Goal: Task Accomplishment & Management: Complete application form

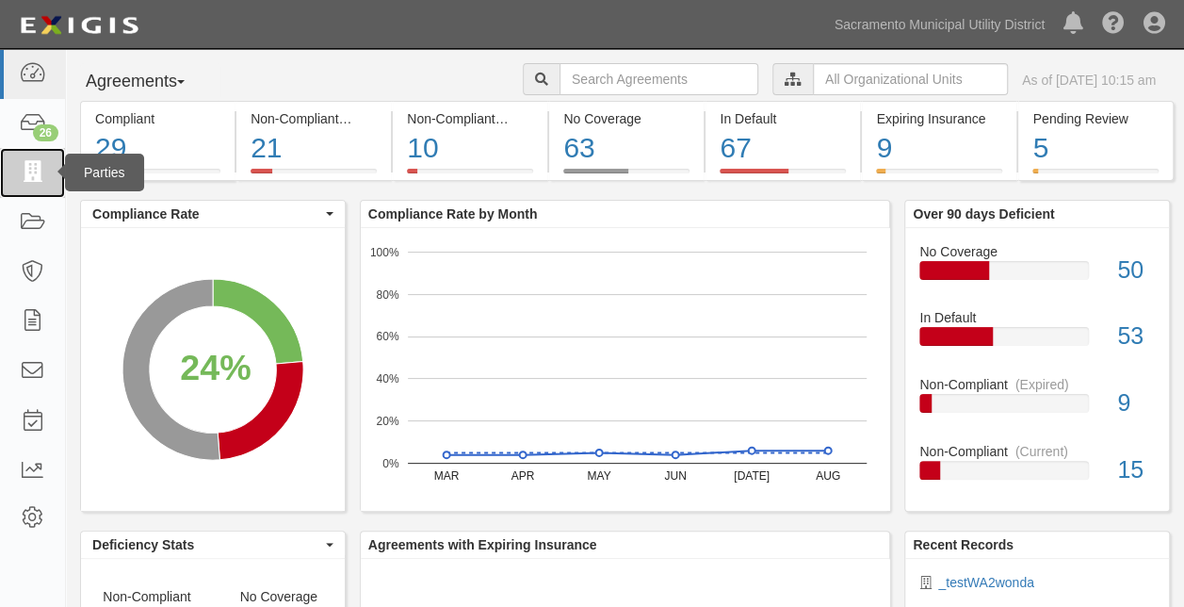
click at [37, 179] on icon at bounding box center [32, 173] width 26 height 22
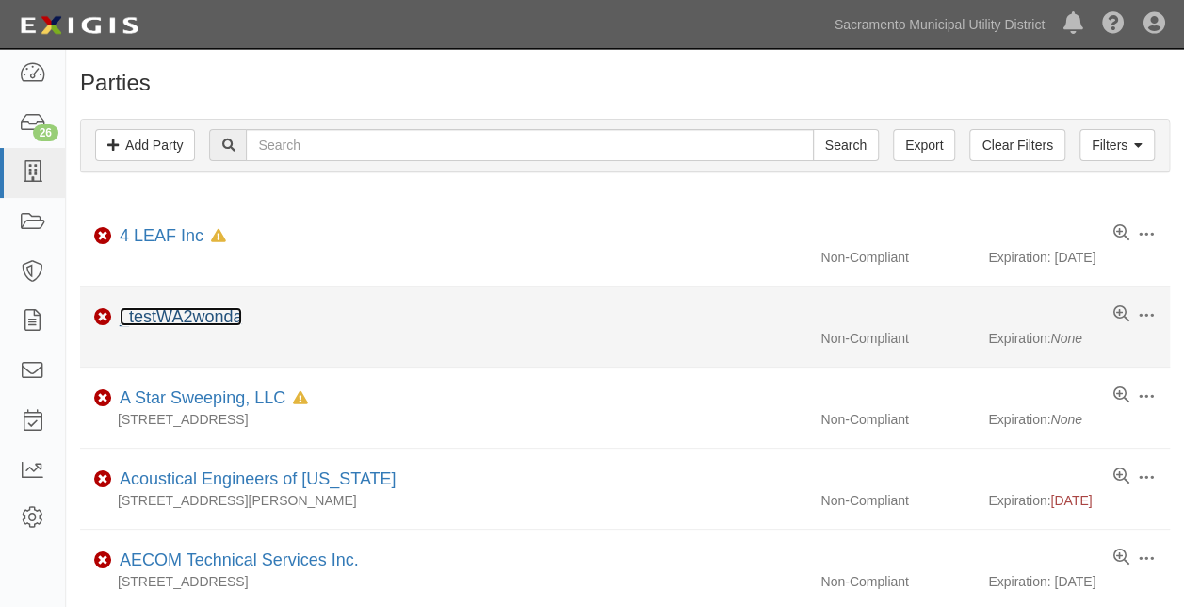
click at [173, 318] on link "_testWA2wonda" at bounding box center [181, 316] width 122 height 19
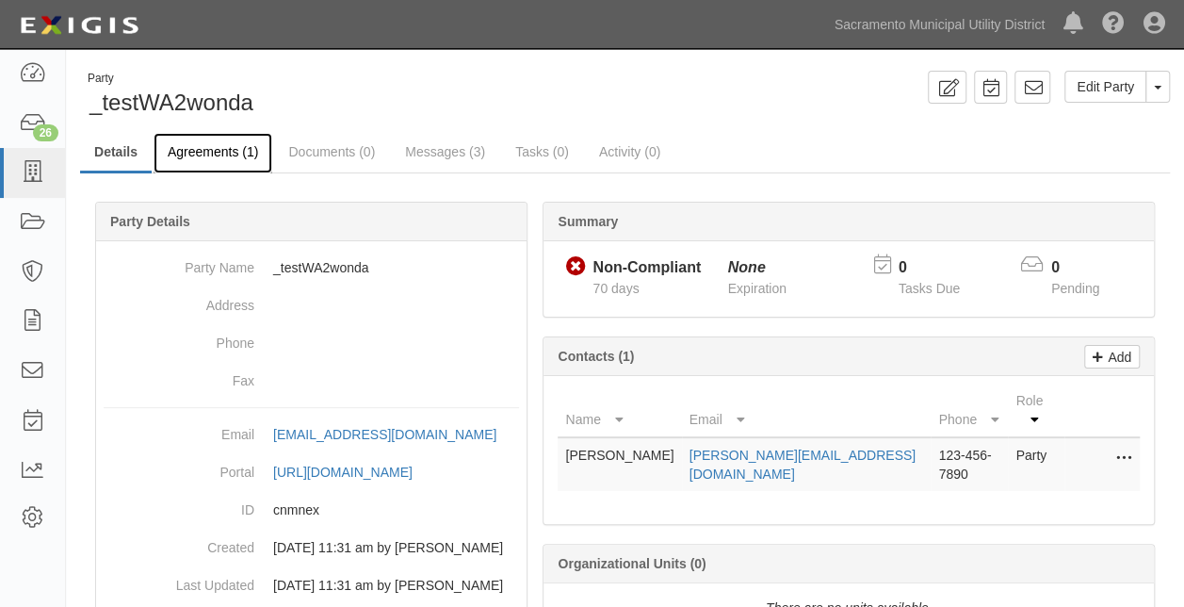
click at [180, 139] on link "Agreements (1)" at bounding box center [213, 153] width 119 height 40
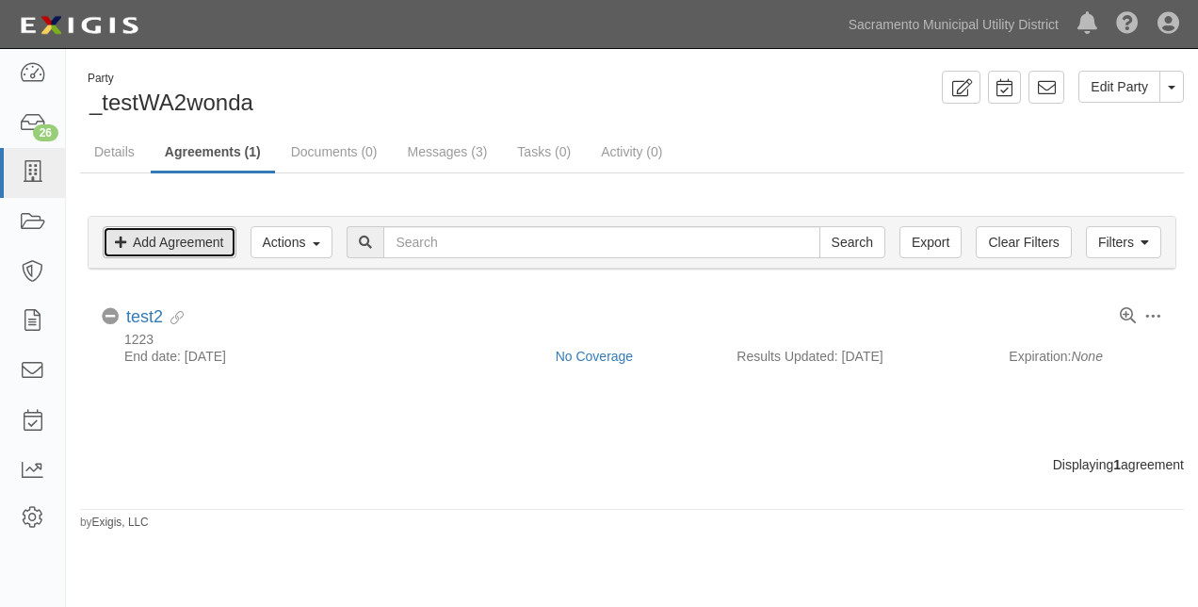
click at [160, 237] on link "Add Agreement" at bounding box center [170, 242] width 134 height 32
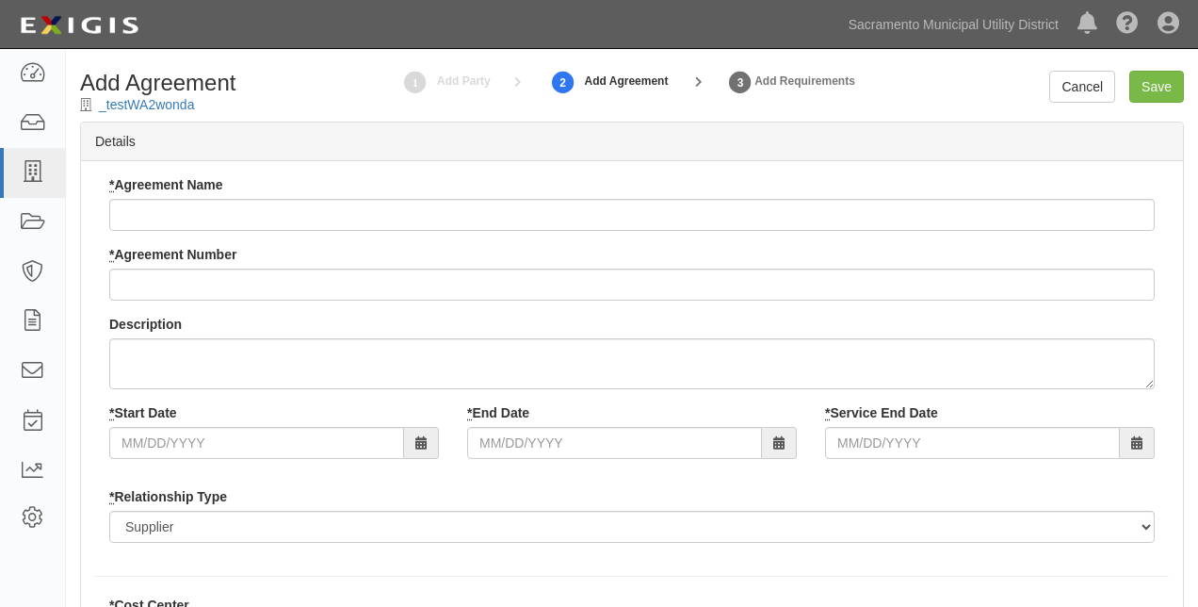
checkbox input "true"
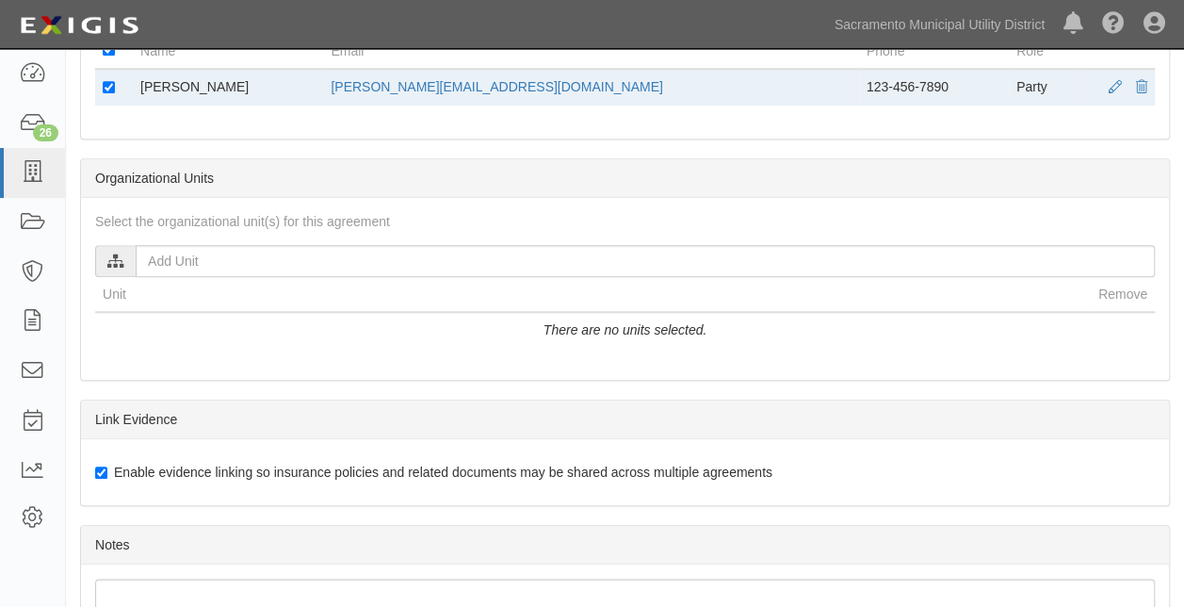
scroll to position [659, 0]
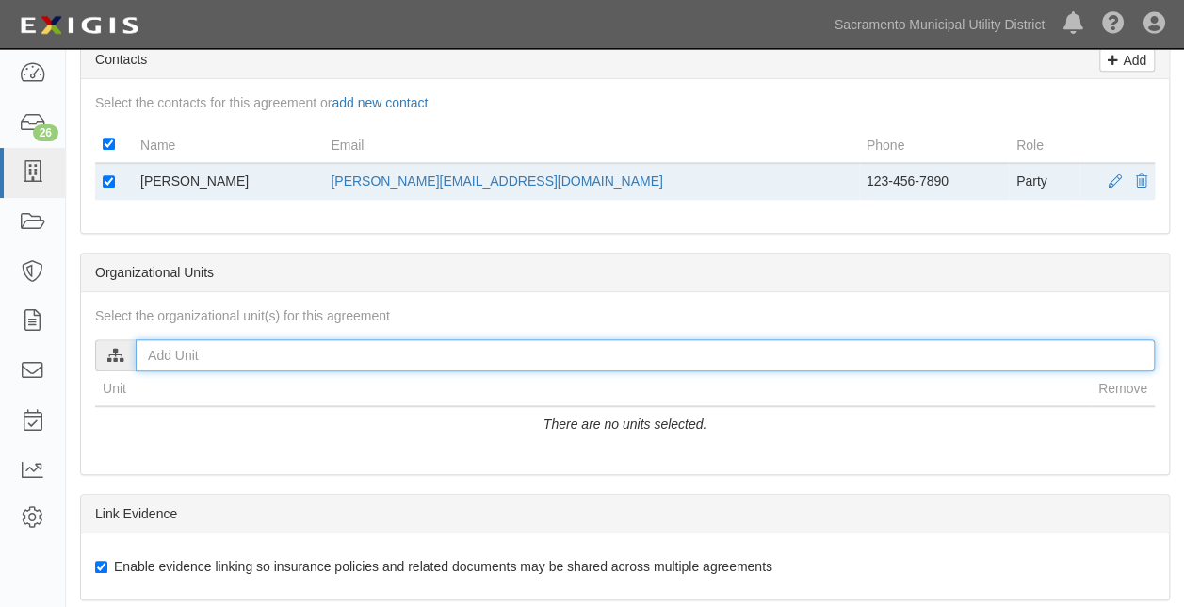
click at [187, 347] on input "text" at bounding box center [645, 355] width 1019 height 32
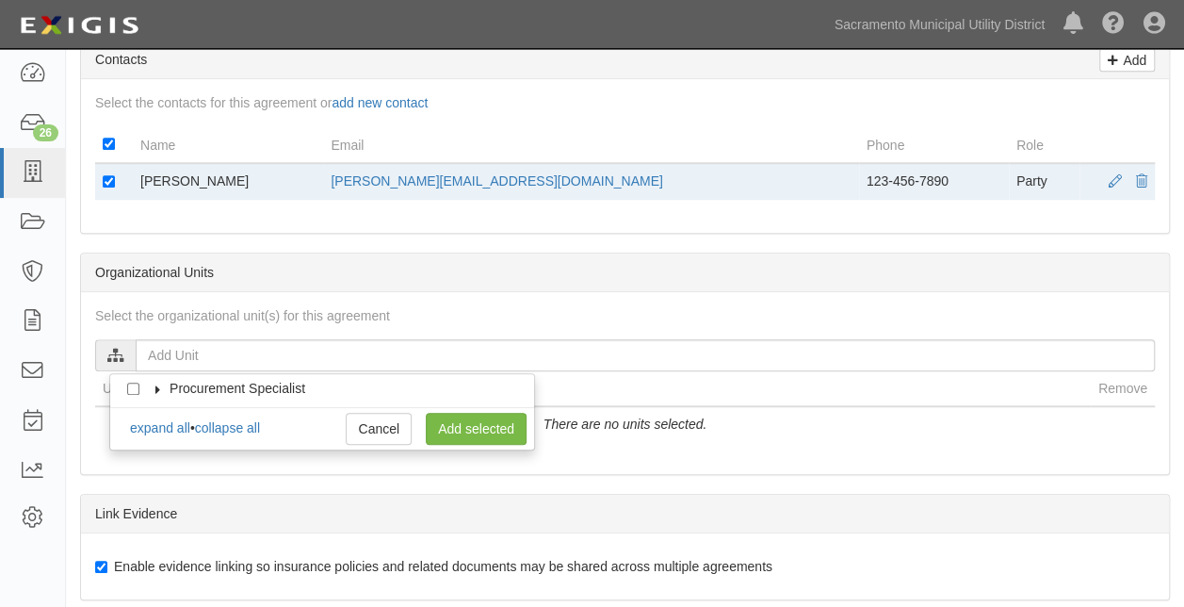
click at [154, 385] on icon at bounding box center [158, 389] width 13 height 8
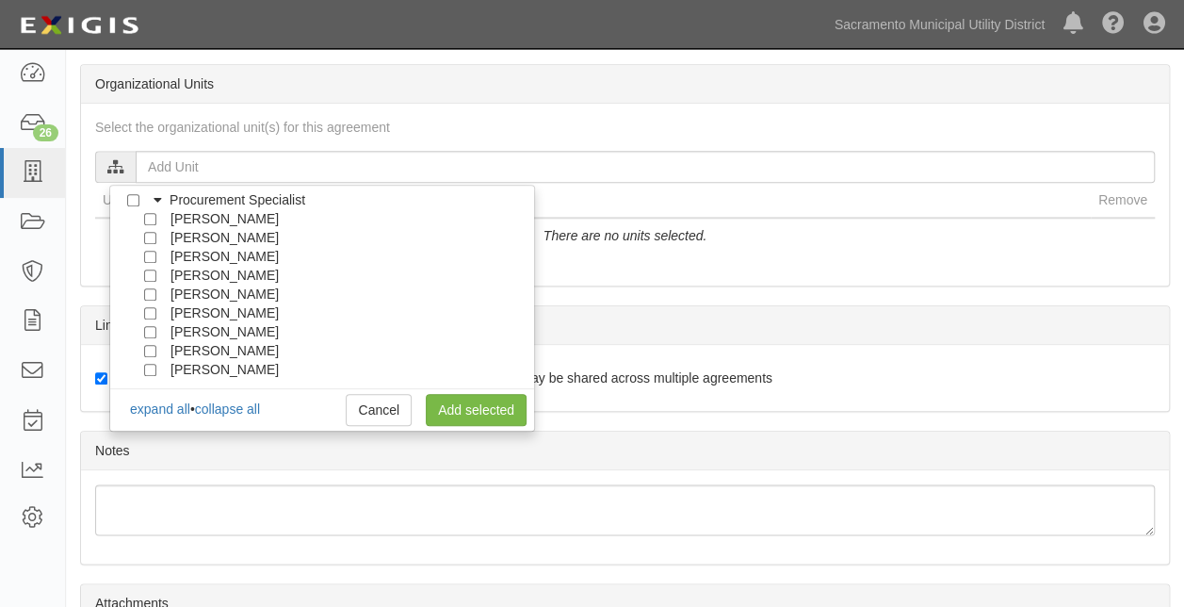
scroll to position [858, 0]
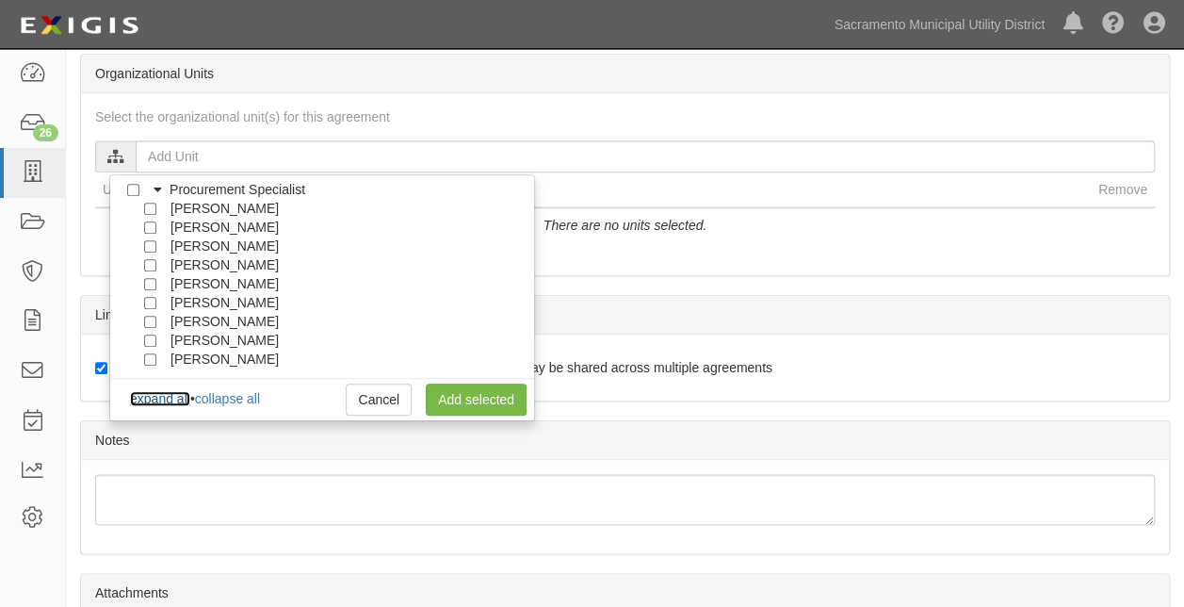
click at [160, 395] on link "expand all" at bounding box center [160, 398] width 60 height 15
click at [154, 397] on link "expand all" at bounding box center [160, 398] width 60 height 15
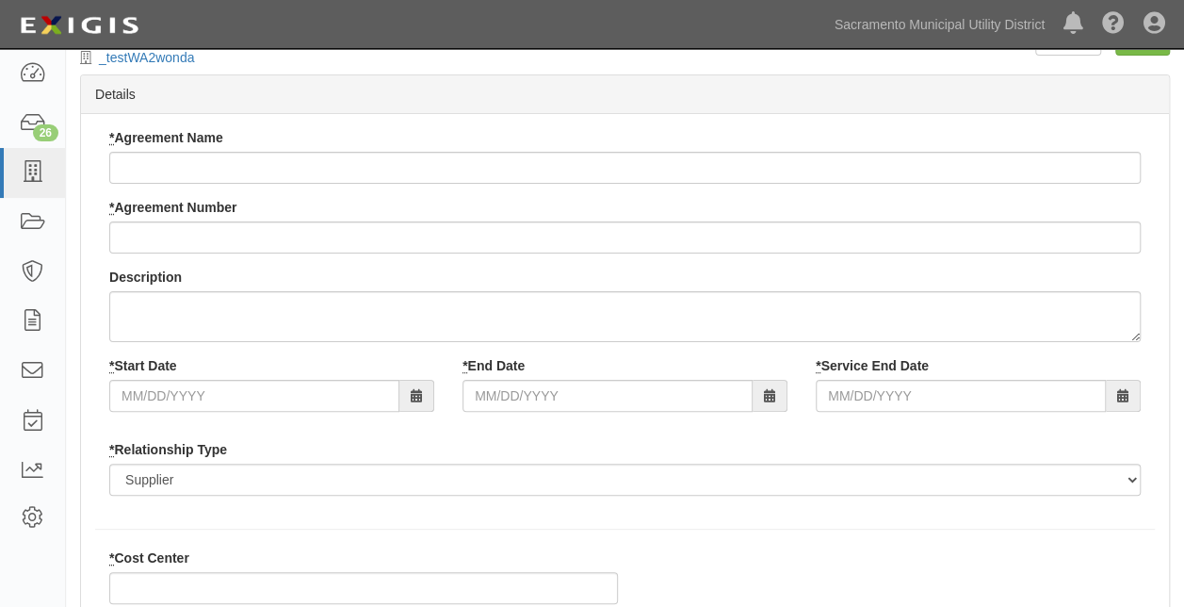
scroll to position [0, 0]
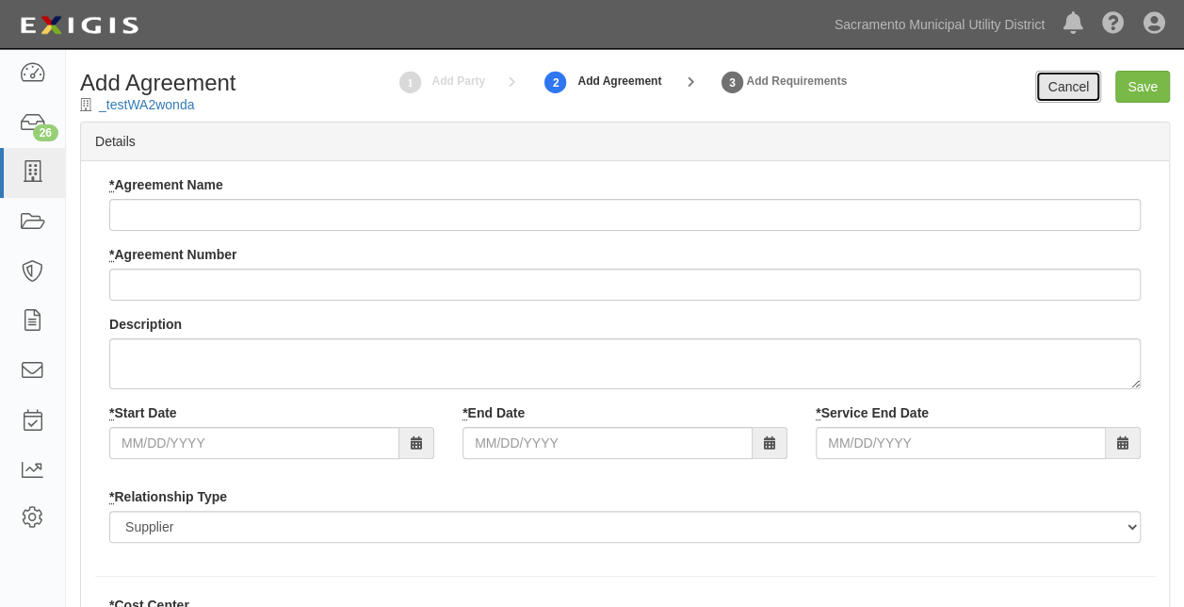
click at [1053, 81] on link "Cancel" at bounding box center [1068, 87] width 66 height 32
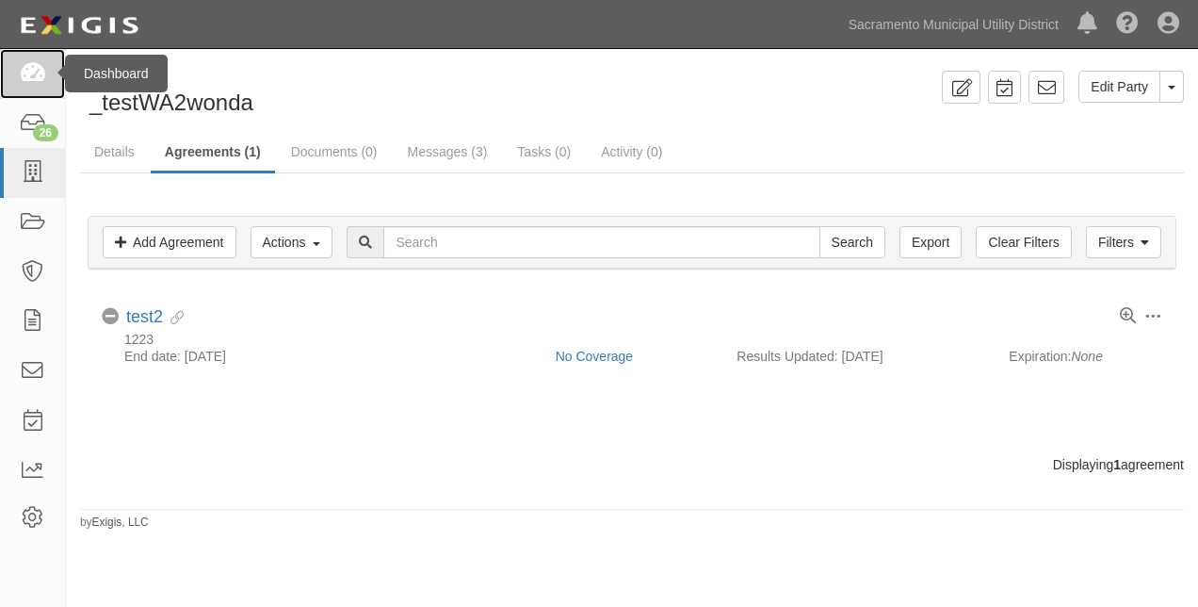
click at [37, 73] on icon at bounding box center [32, 74] width 26 height 22
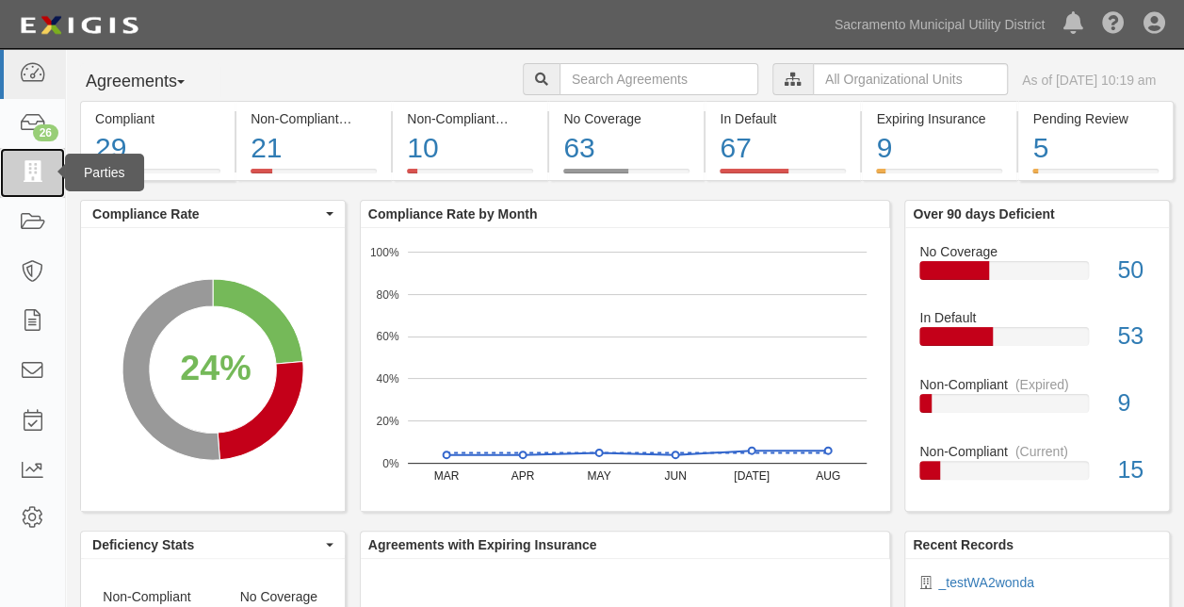
click at [34, 173] on icon at bounding box center [32, 173] width 26 height 22
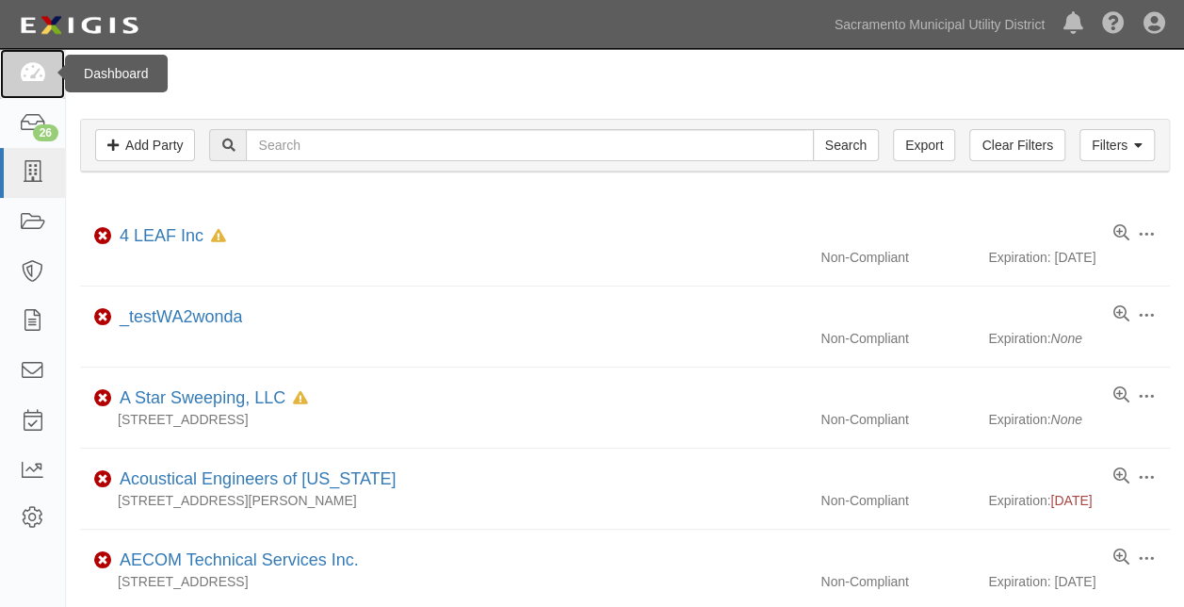
click at [27, 79] on icon at bounding box center [32, 74] width 26 height 22
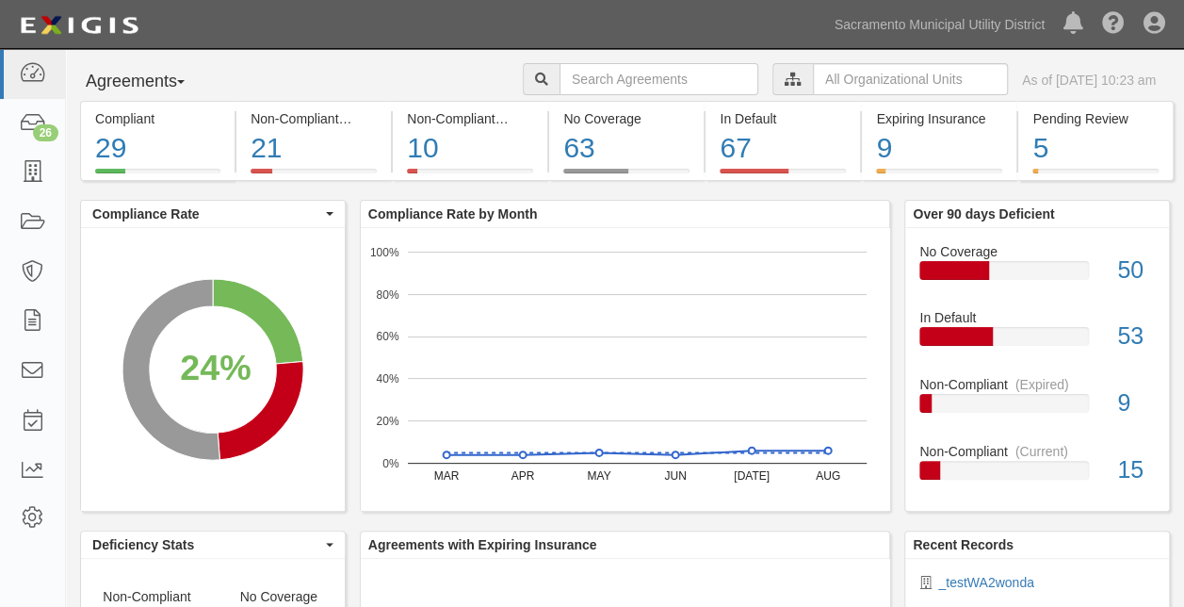
click at [183, 81] on button "Agreements" at bounding box center [150, 82] width 141 height 38
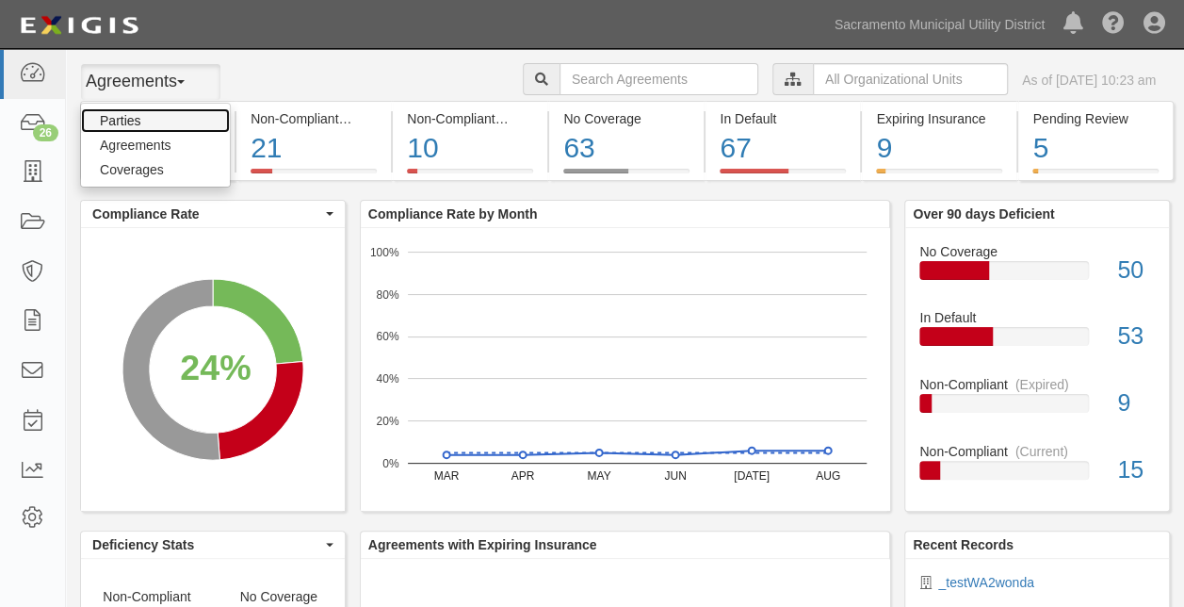
click at [139, 119] on link "Parties" at bounding box center [155, 120] width 149 height 24
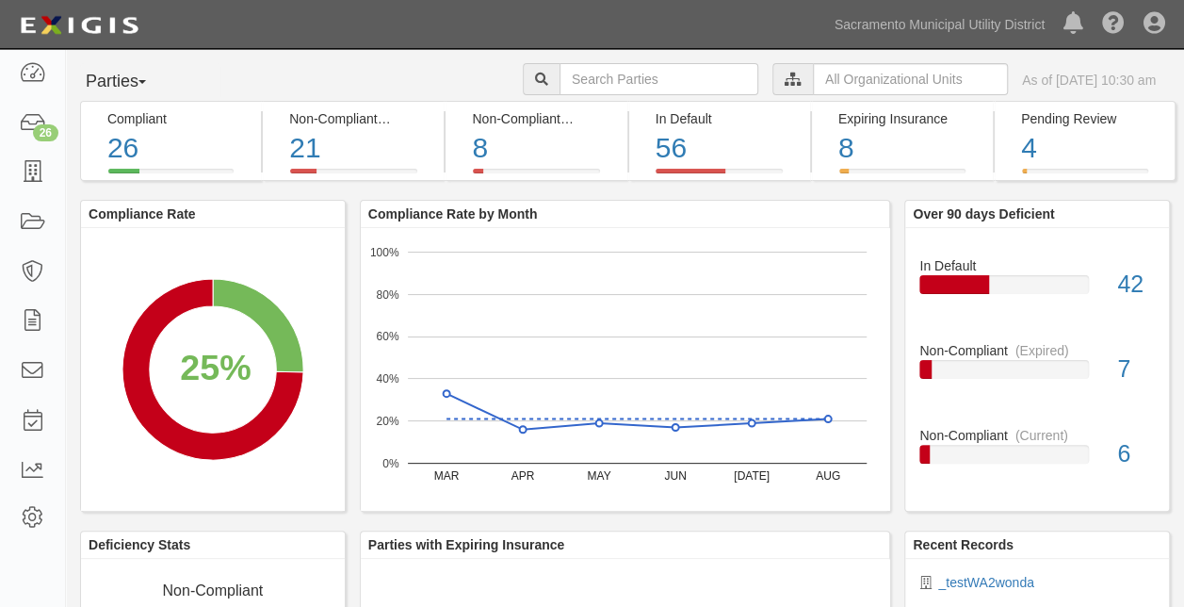
click at [143, 83] on button "Parties" at bounding box center [150, 82] width 141 height 38
click at [143, 147] on link "Agreements" at bounding box center [155, 145] width 149 height 24
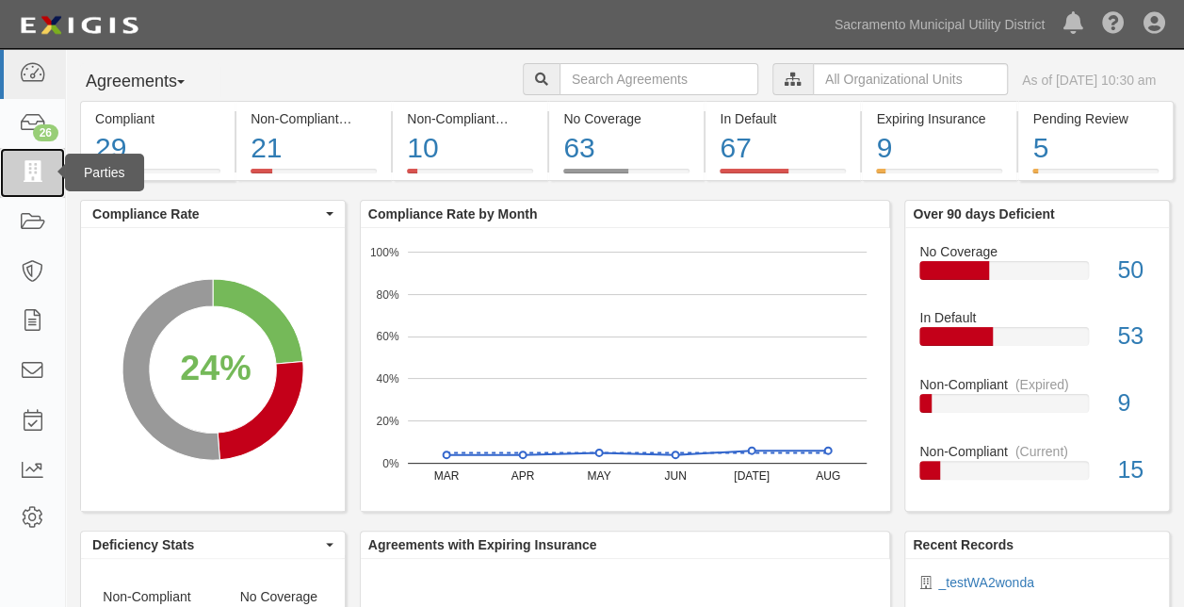
click at [26, 177] on icon at bounding box center [32, 173] width 26 height 22
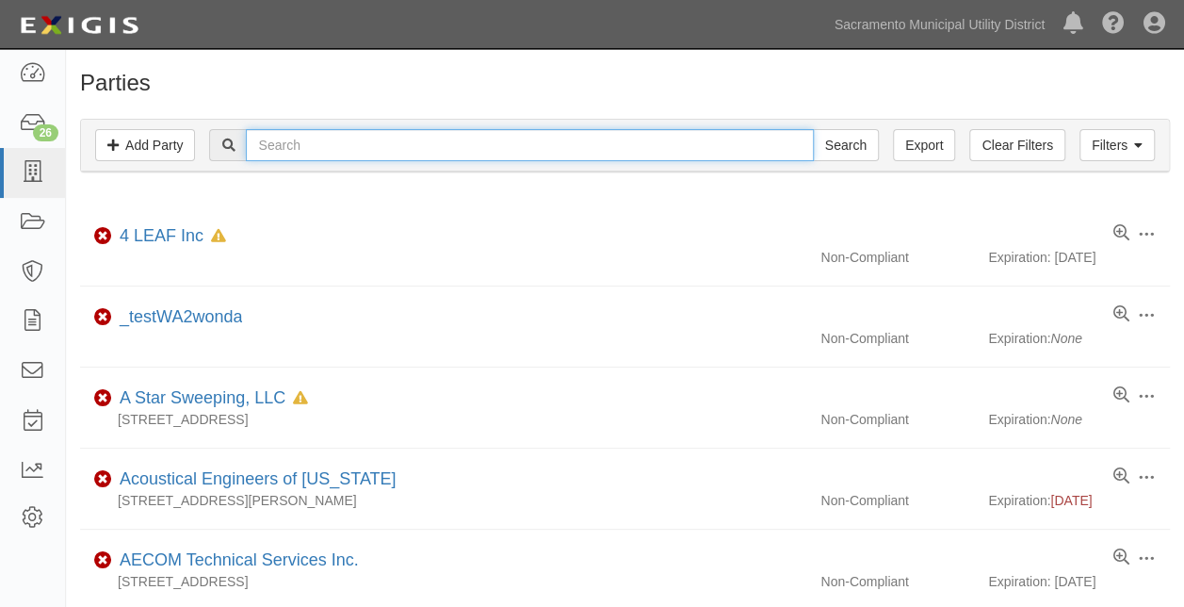
click at [360, 141] on input "text" at bounding box center [529, 145] width 567 height 32
click at [396, 149] on input "test" at bounding box center [529, 145] width 567 height 32
type input "test"
click at [813, 129] on input "Search" at bounding box center [846, 145] width 66 height 32
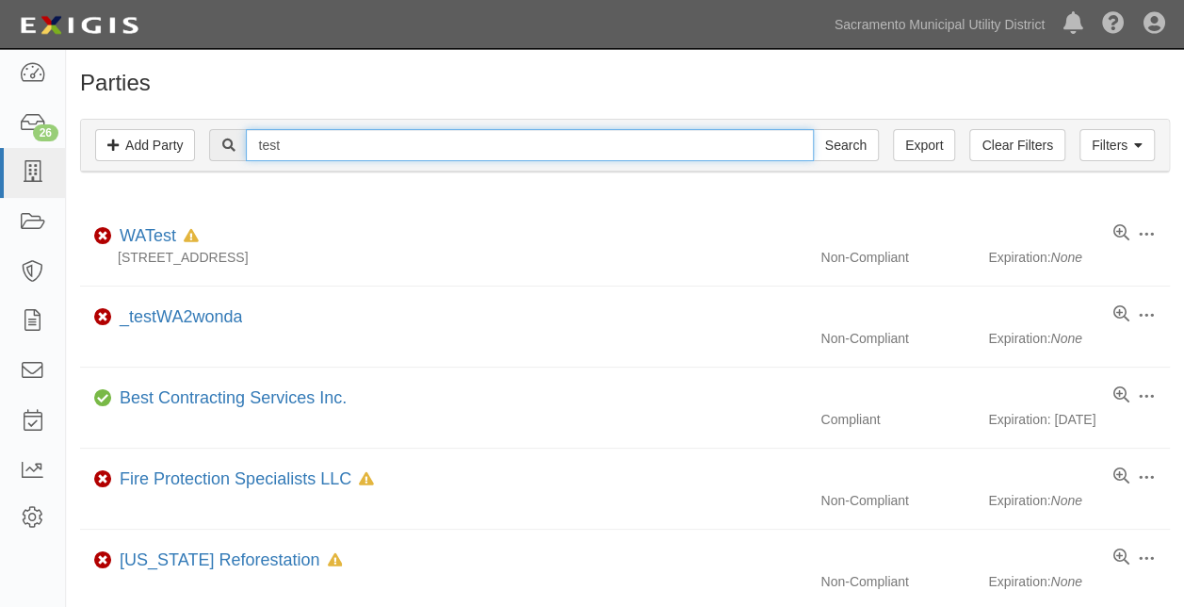
drag, startPoint x: 520, startPoint y: 150, endPoint x: 216, endPoint y: 113, distance: 306.4
click at [216, 113] on div "Filters Add Party Clear Filters Export test Search Filters Compliance Status Co…" at bounding box center [625, 148] width 1118 height 87
click at [813, 129] on input "Search" at bounding box center [846, 145] width 66 height 32
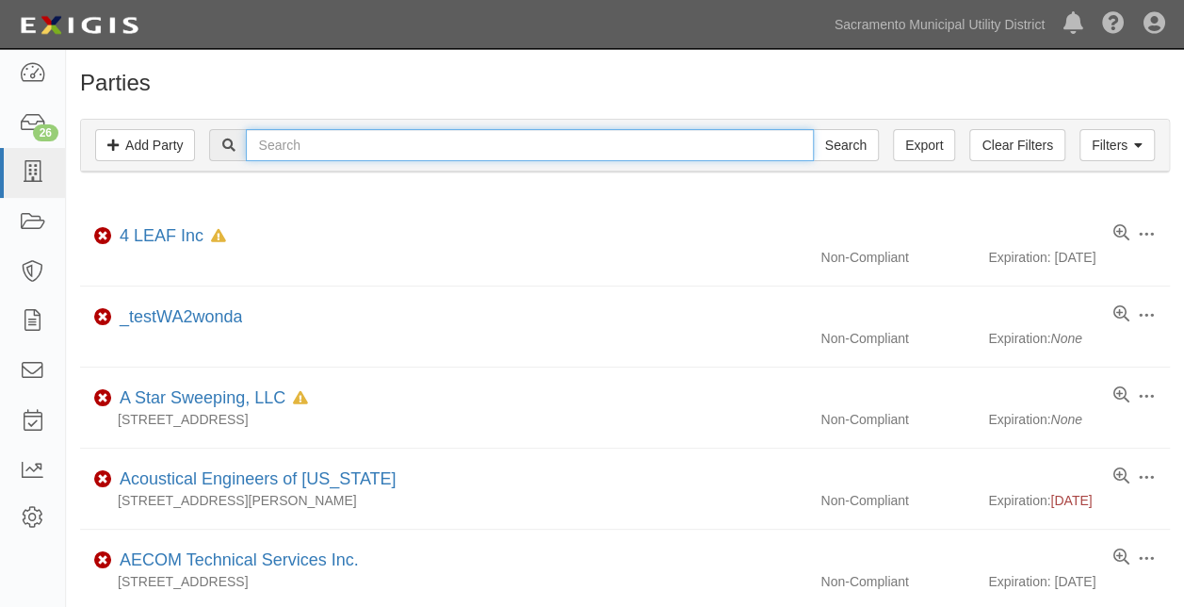
click at [310, 151] on input "text" at bounding box center [529, 145] width 567 height 32
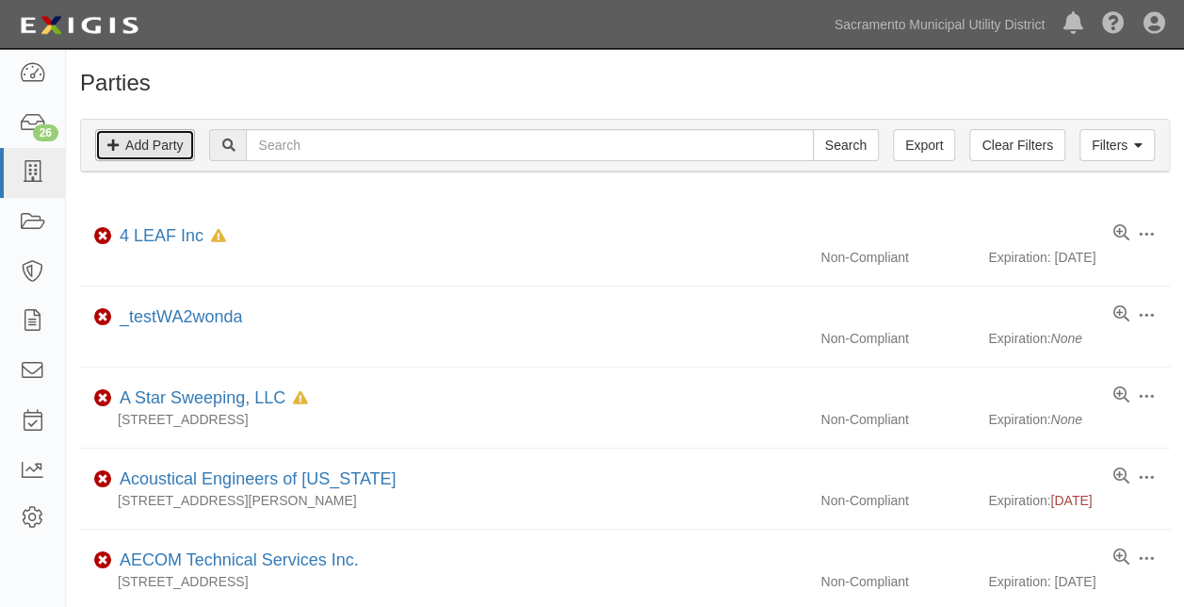
click at [137, 143] on link "Add Party" at bounding box center [145, 145] width 100 height 32
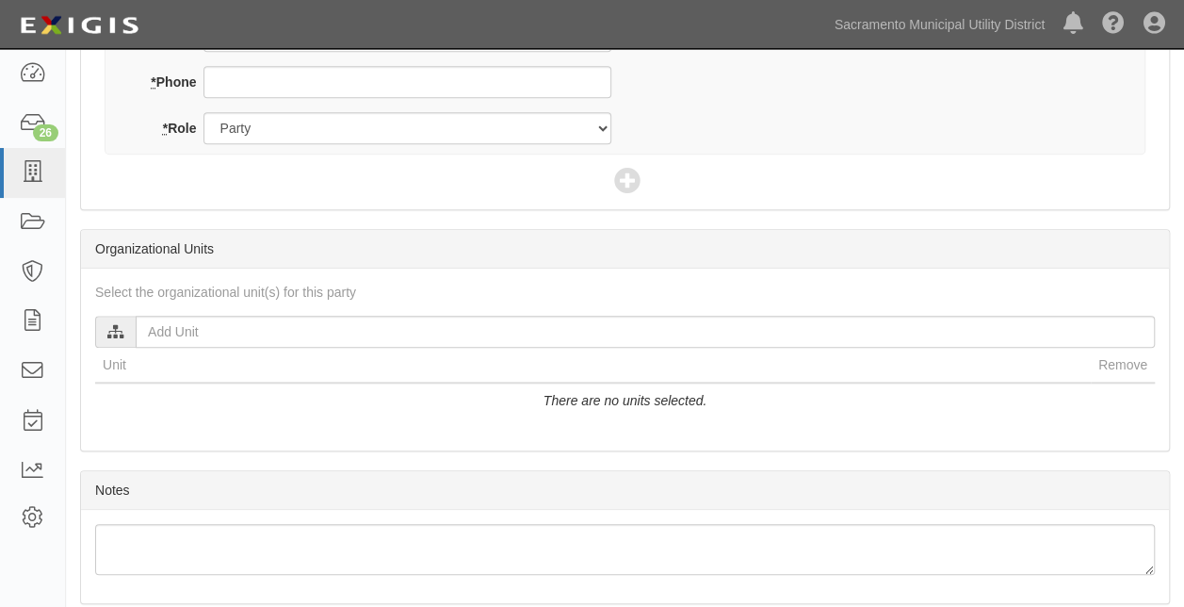
scroll to position [794, 0]
